Goal: Task Accomplishment & Management: Manage account settings

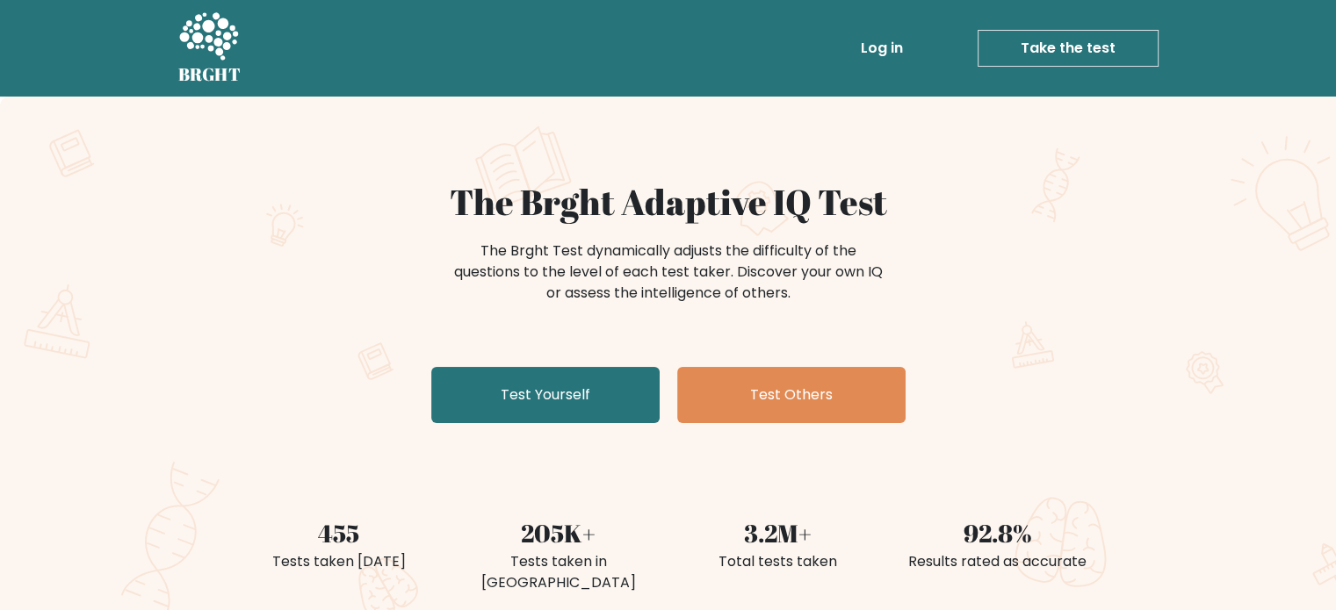
click at [880, 44] on link "Log in" at bounding box center [882, 48] width 56 height 35
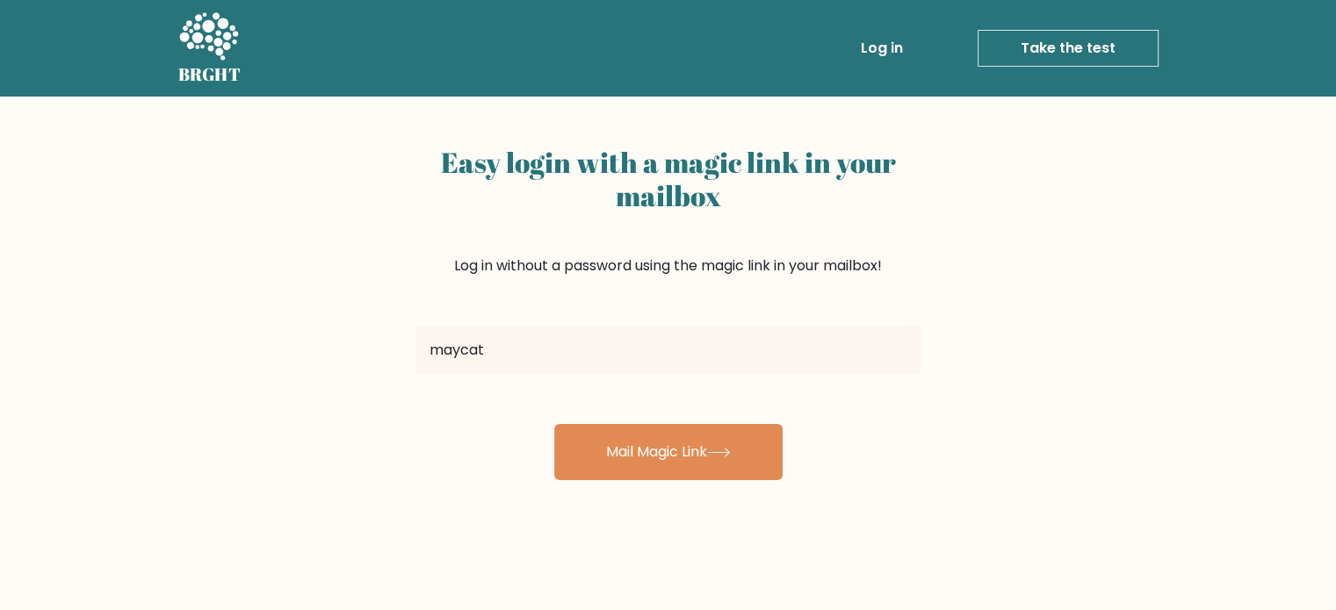
type input "maycatherinep01@gmail.com"
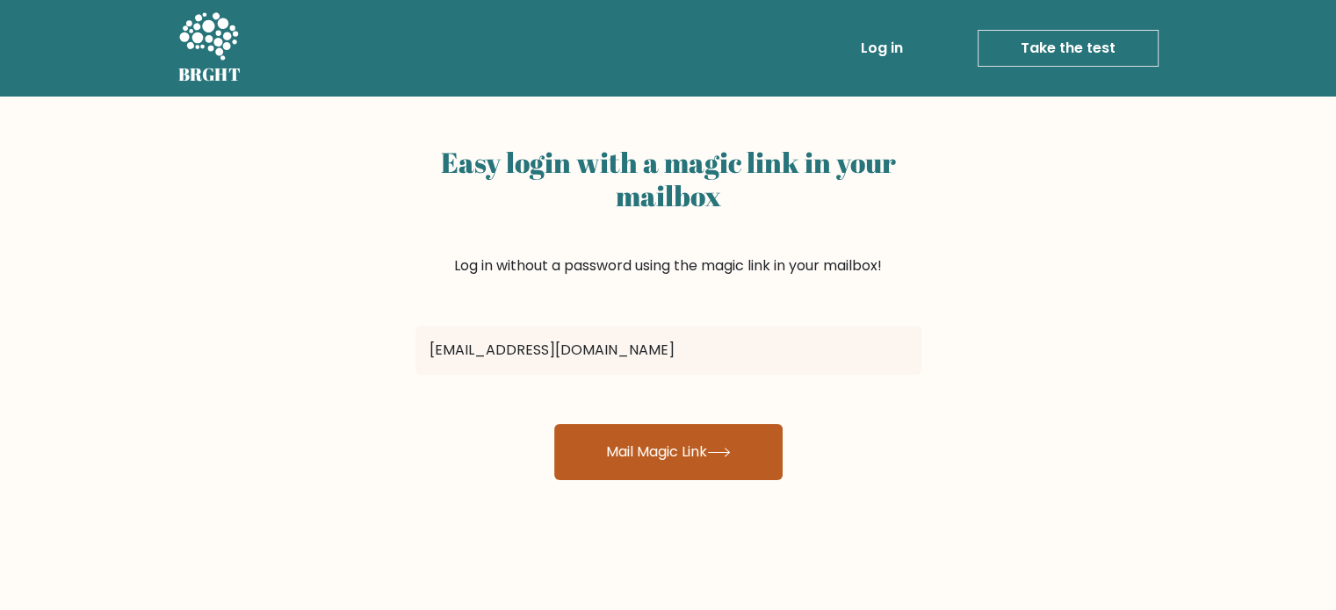
click at [641, 447] on button "Mail Magic Link" at bounding box center [668, 452] width 228 height 56
